Goal: Find specific page/section: Locate a particular part of the current website

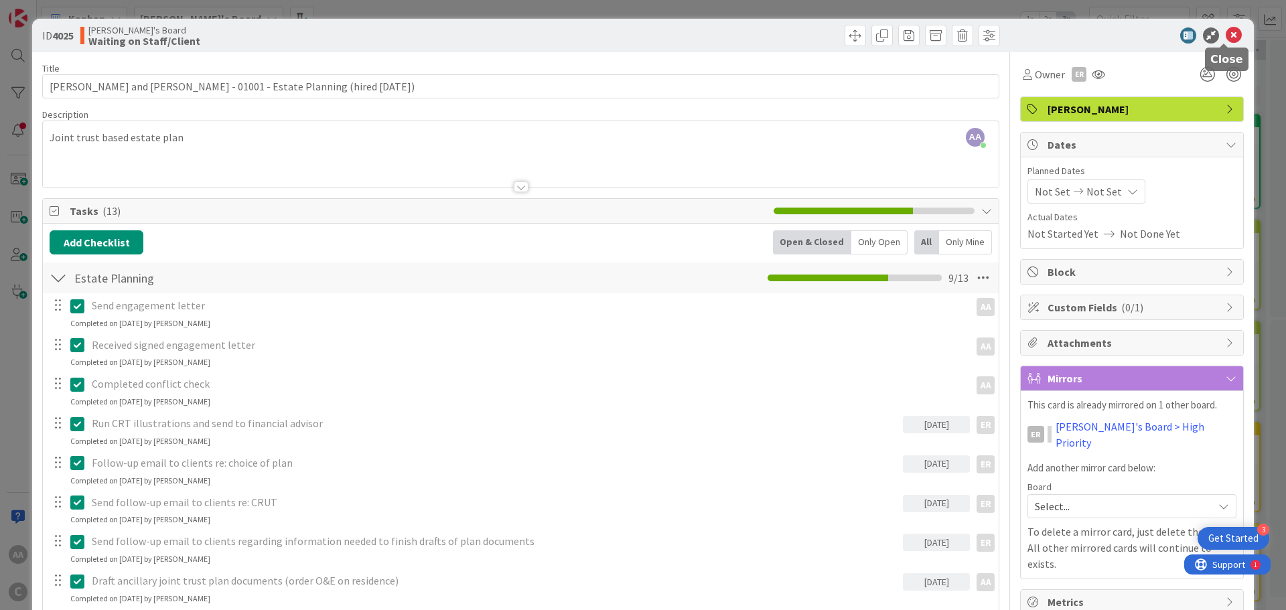
click at [1225, 39] on icon at bounding box center [1233, 35] width 16 height 16
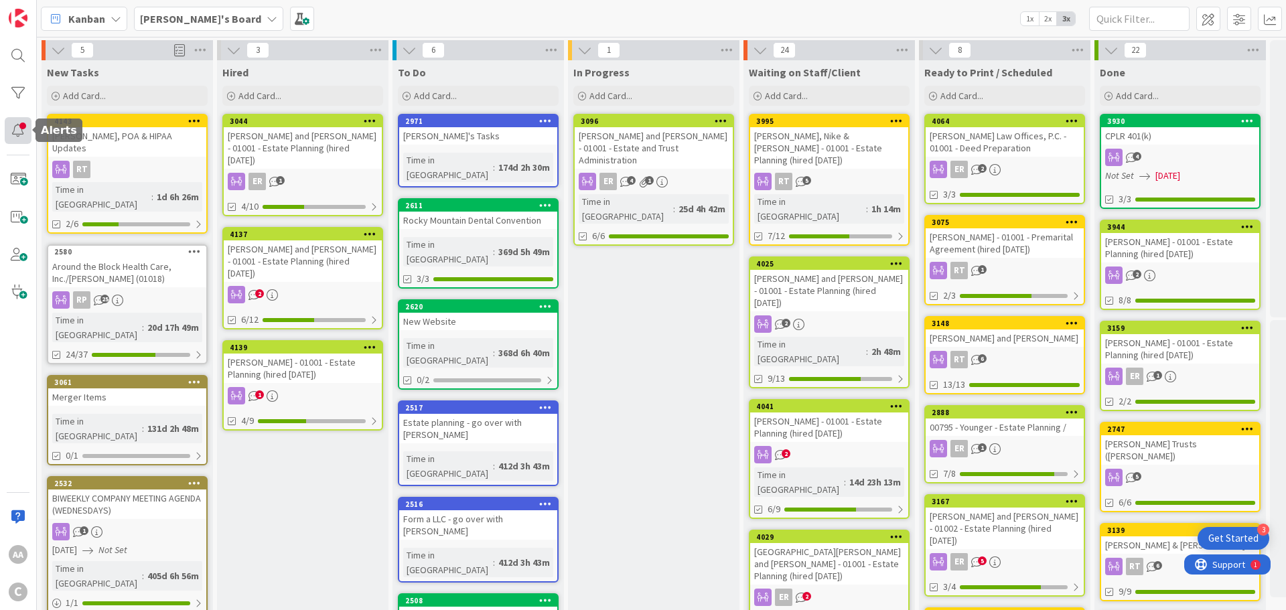
click at [22, 126] on div at bounding box center [18, 130] width 27 height 27
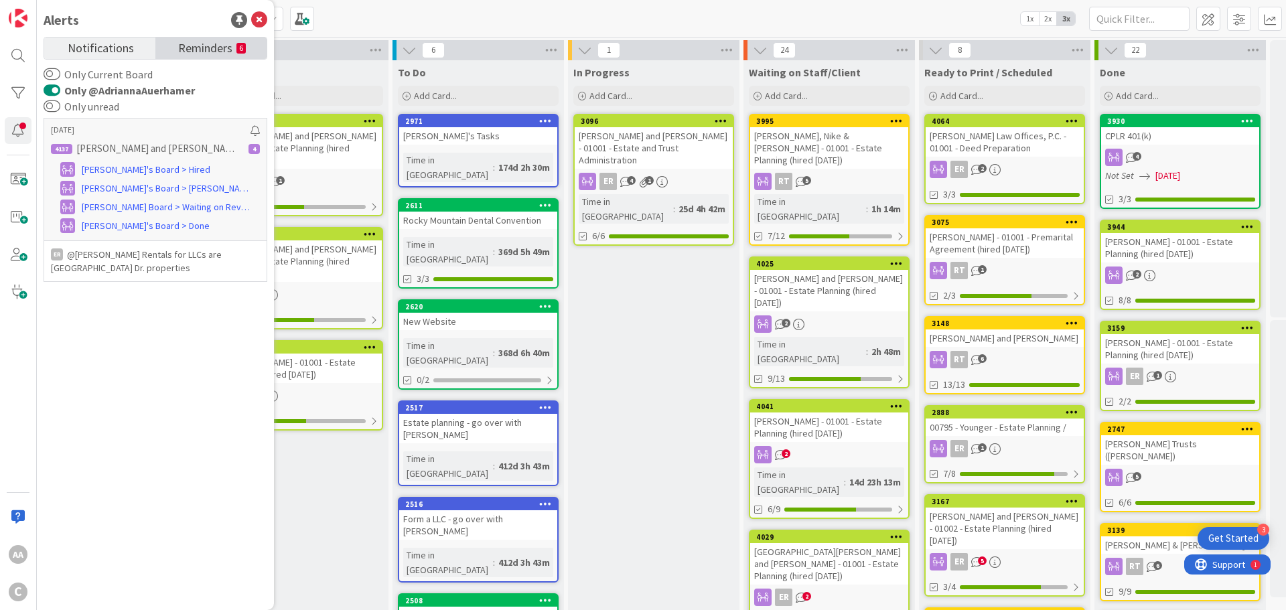
click at [221, 45] on span "Reminders" at bounding box center [205, 46] width 54 height 19
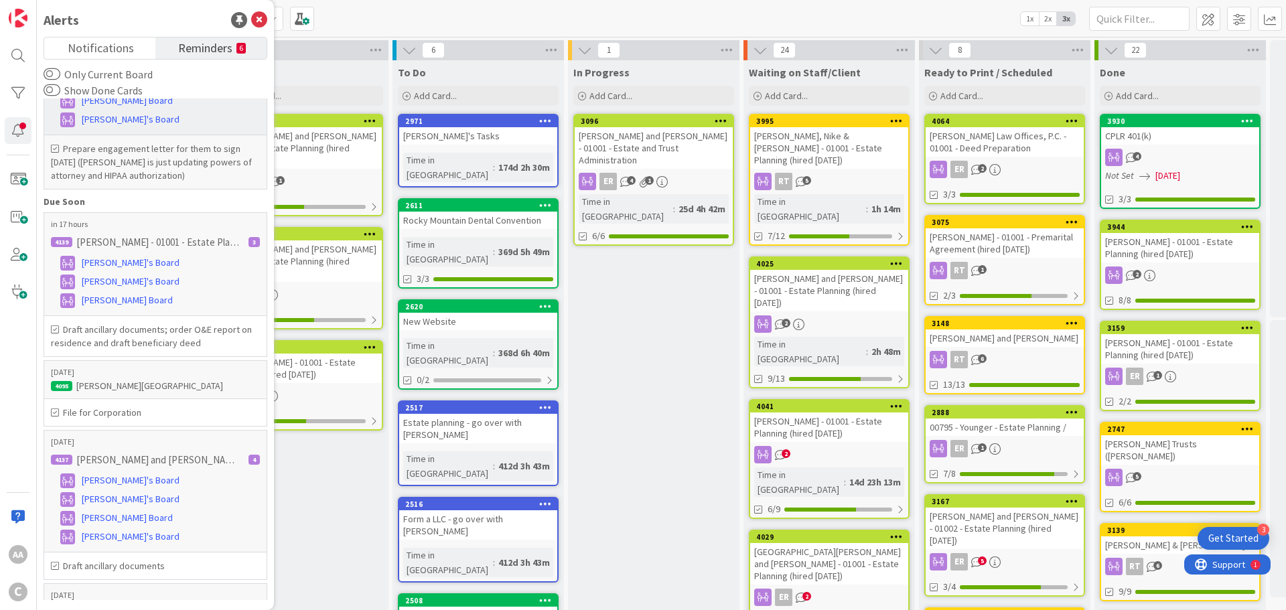
scroll to position [201, 0]
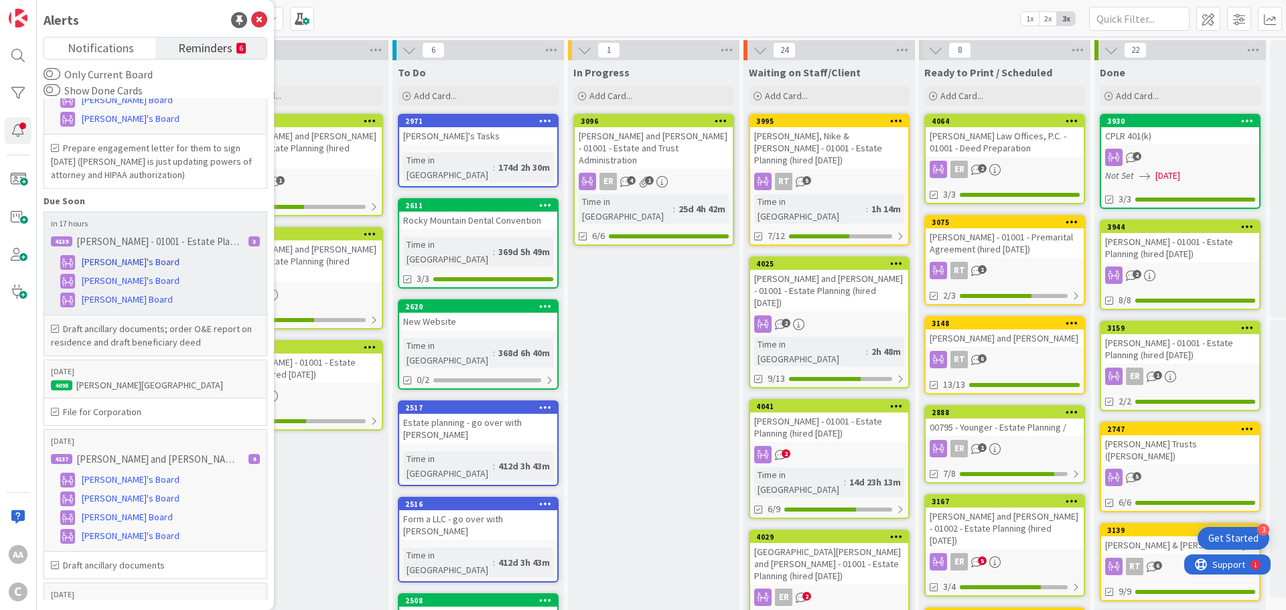
click at [129, 259] on span "[PERSON_NAME]'s Board" at bounding box center [131, 262] width 98 height 14
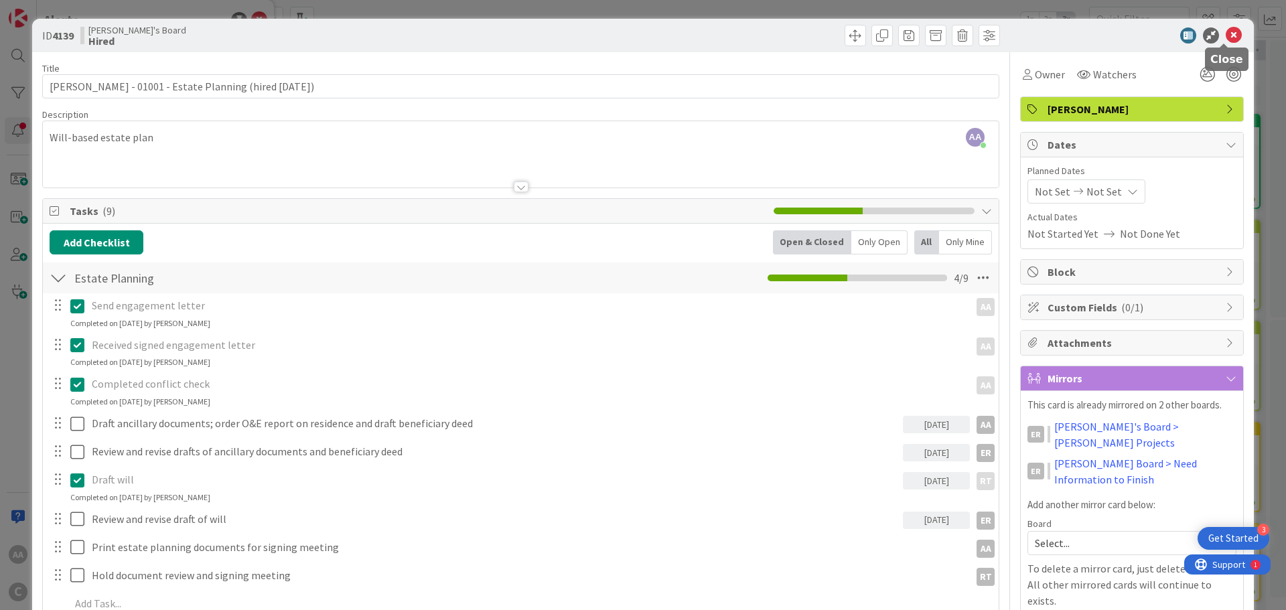
click at [1225, 36] on icon at bounding box center [1233, 35] width 16 height 16
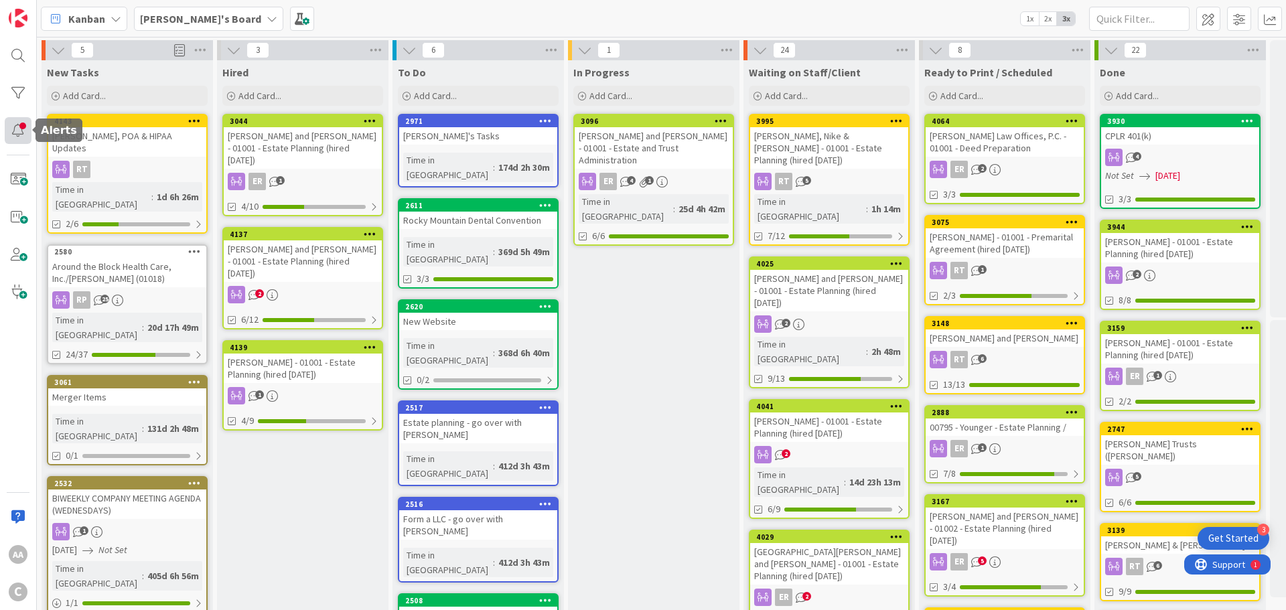
click at [9, 138] on div at bounding box center [18, 130] width 27 height 27
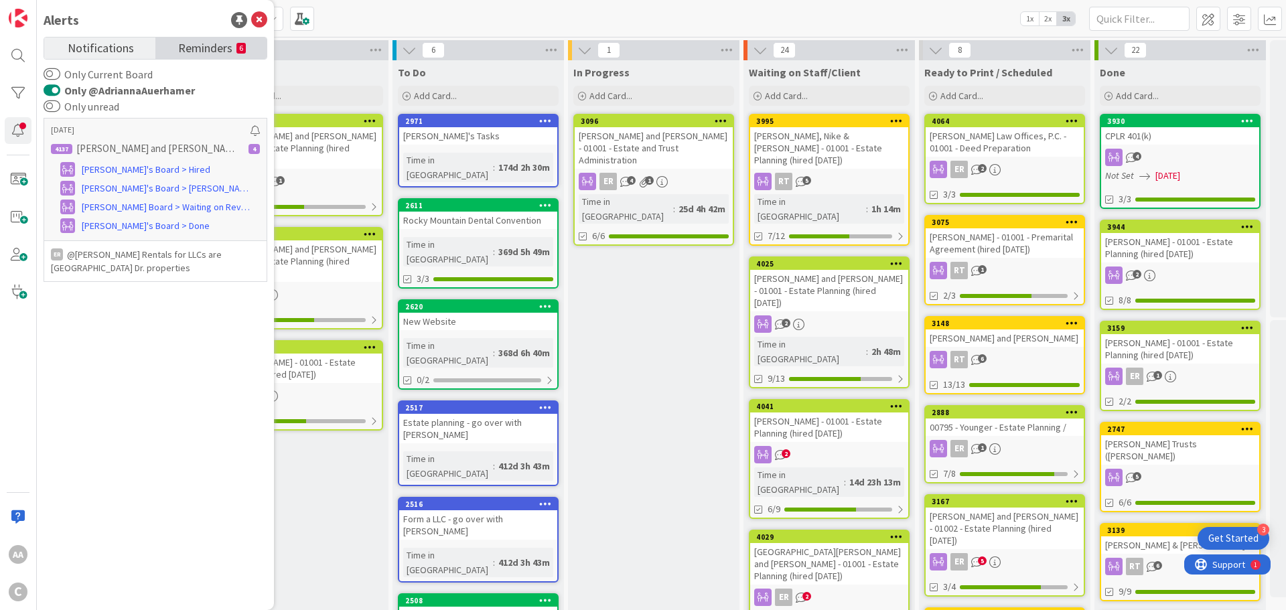
click at [213, 56] on span "Reminders" at bounding box center [205, 46] width 54 height 19
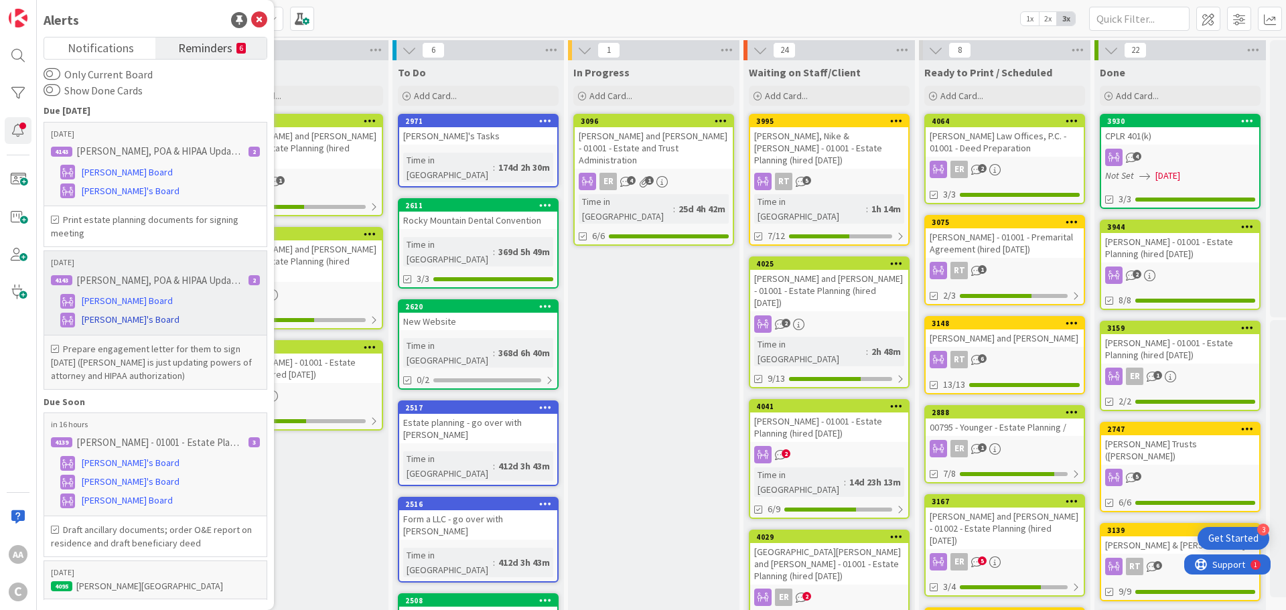
click at [125, 318] on span "[PERSON_NAME]'s Board" at bounding box center [131, 320] width 98 height 14
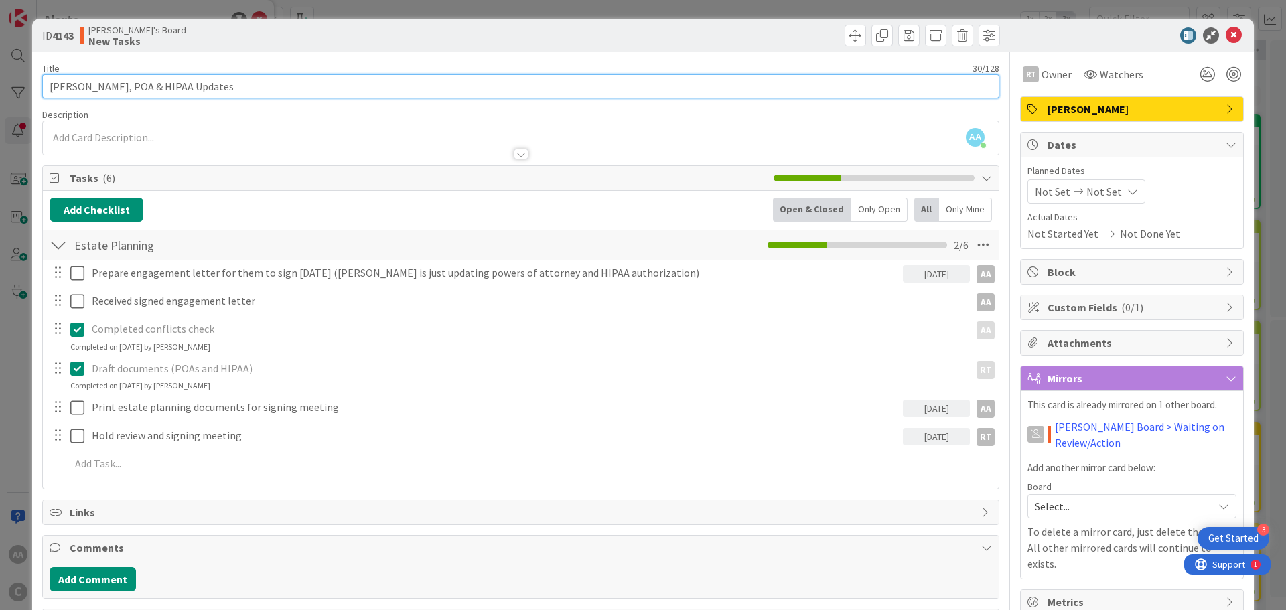
click at [68, 96] on input "[PERSON_NAME], POA & HIPAA Updates" at bounding box center [520, 86] width 957 height 24
click at [60, 88] on input "[PERSON_NAME], POA & HIPAA Updates" at bounding box center [520, 86] width 957 height 24
